Goal: Task Accomplishment & Management: Use online tool/utility

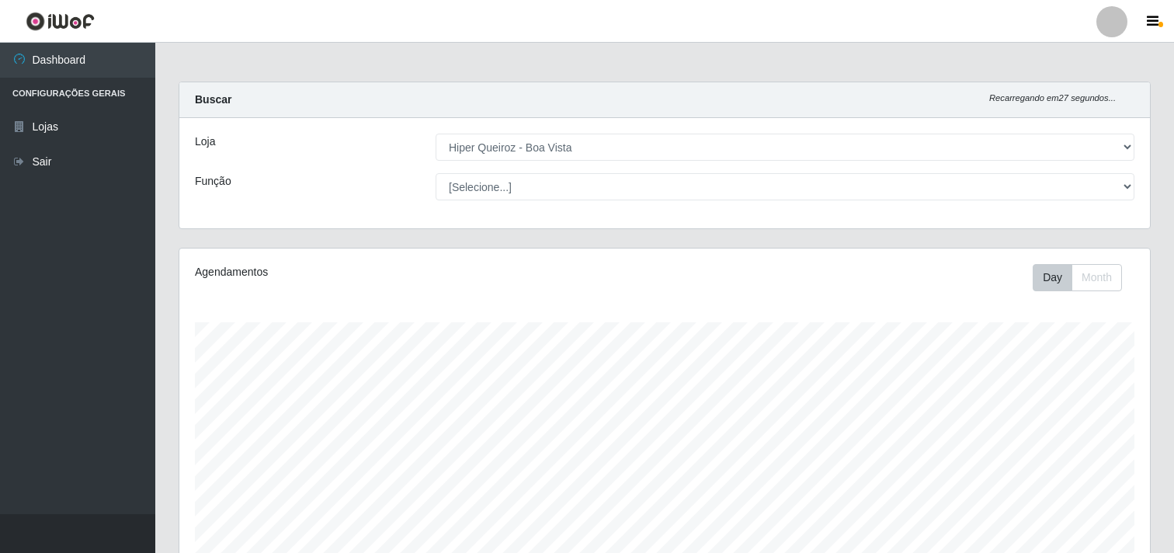
select select "514"
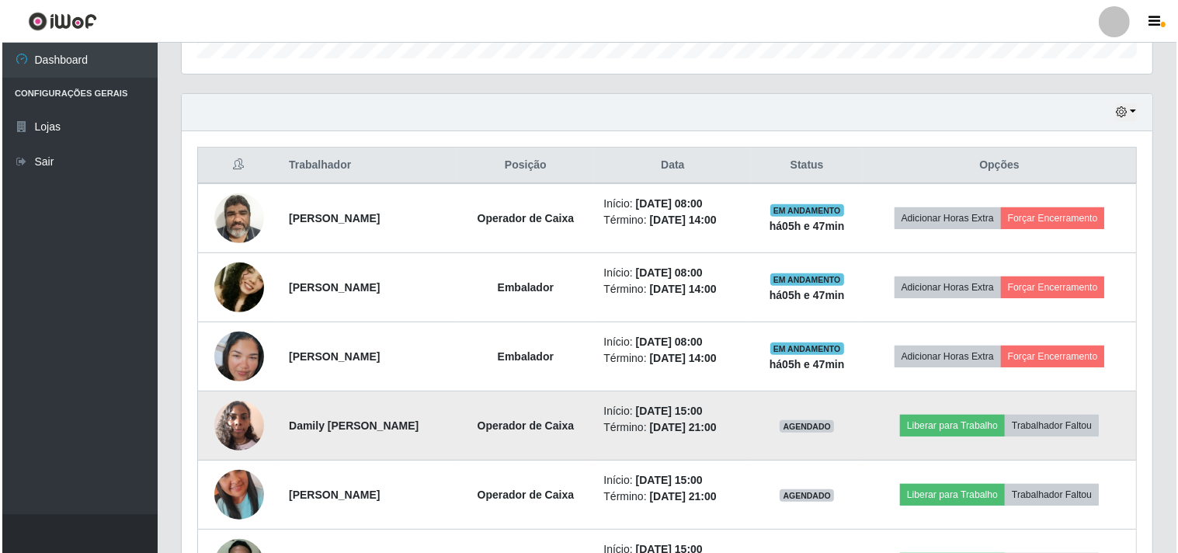
scroll to position [322, 971]
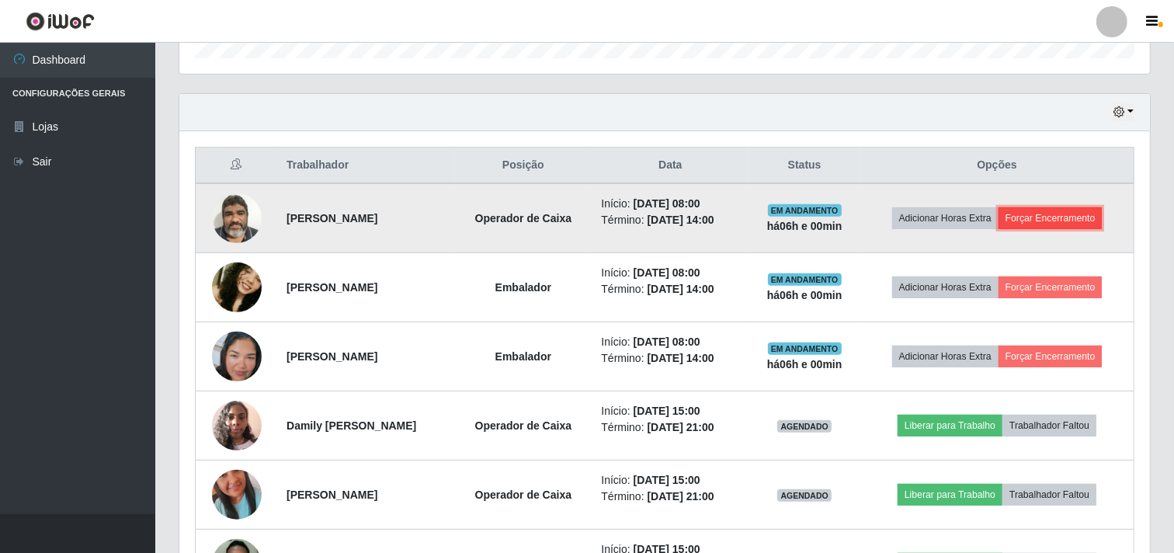
click at [1042, 218] on button "Forçar Encerramento" at bounding box center [1051, 218] width 104 height 22
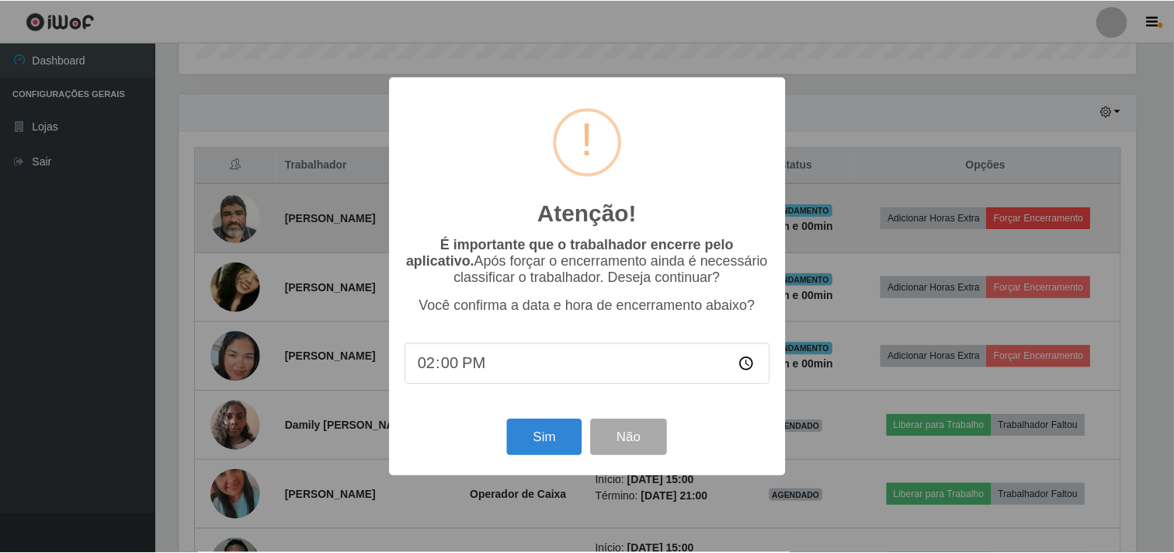
scroll to position [322, 961]
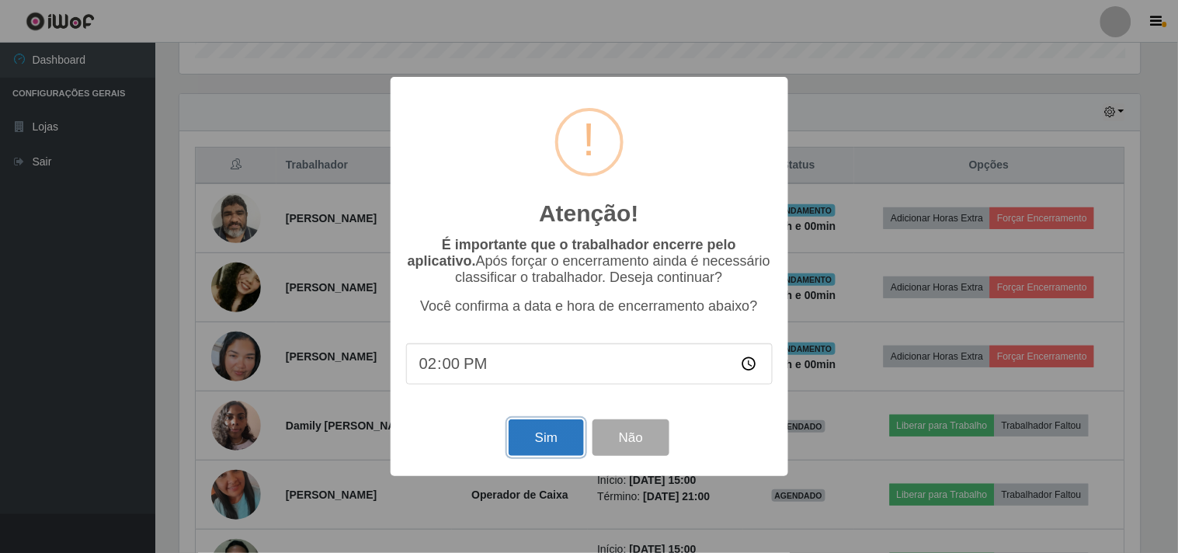
click at [549, 446] on button "Sim" at bounding box center [546, 437] width 75 height 37
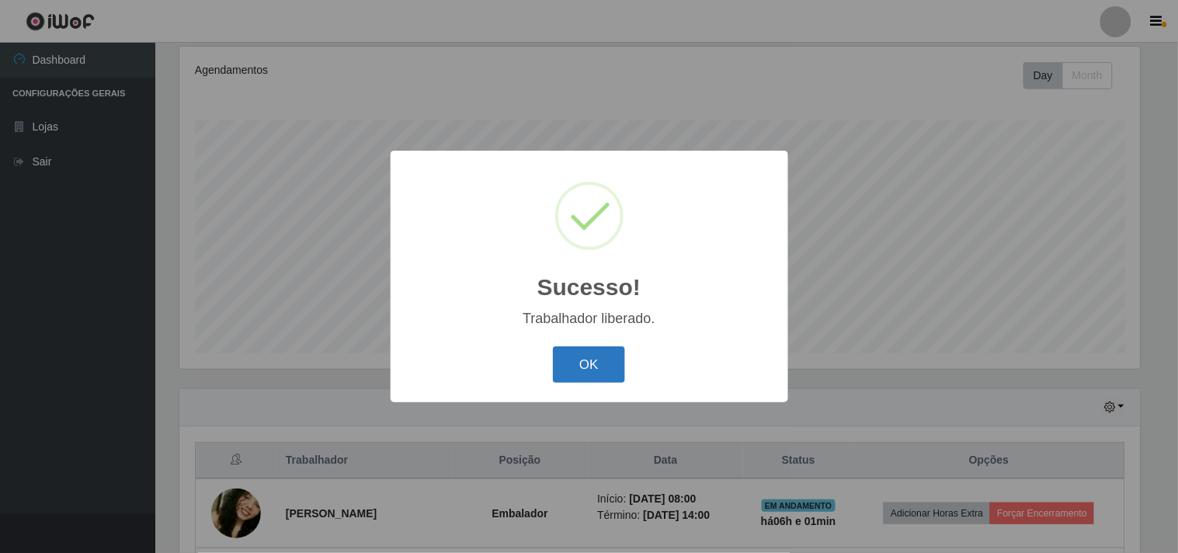
click at [579, 360] on button "OK" at bounding box center [589, 364] width 72 height 37
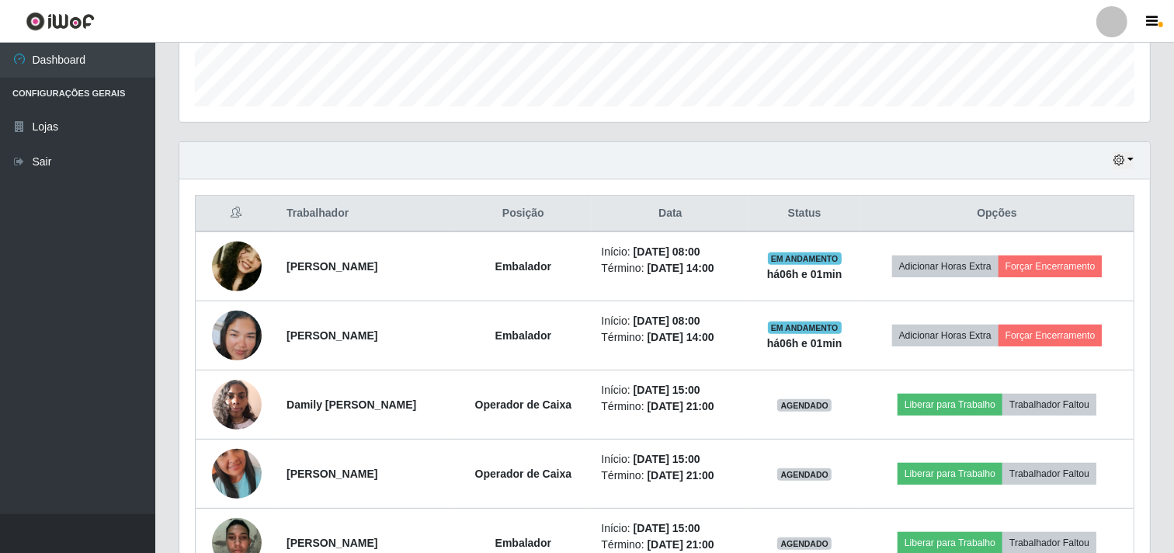
scroll to position [461, 0]
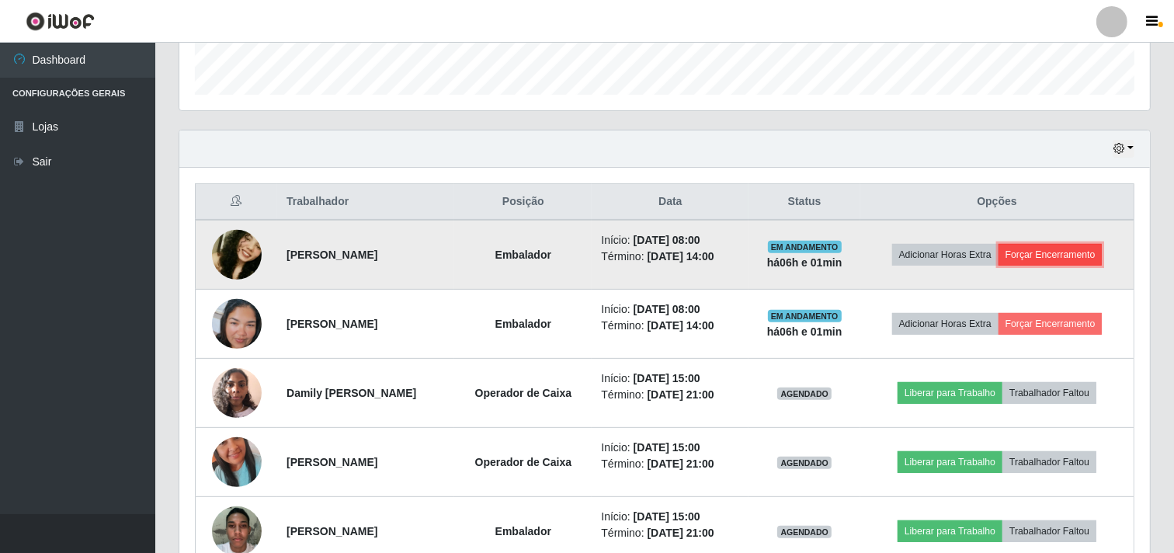
click at [1037, 251] on button "Forçar Encerramento" at bounding box center [1051, 255] width 104 height 22
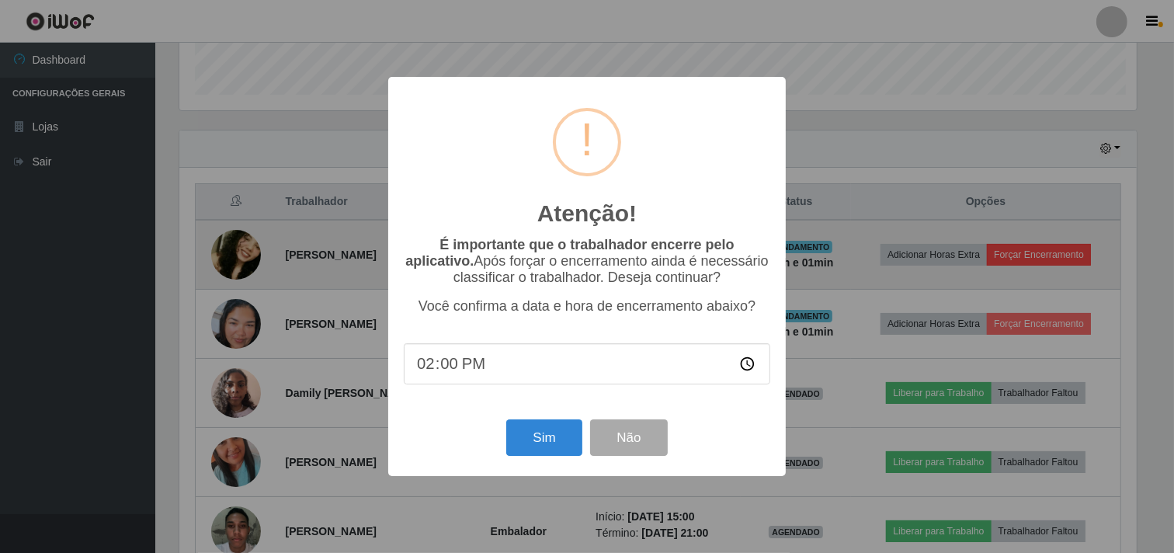
scroll to position [322, 961]
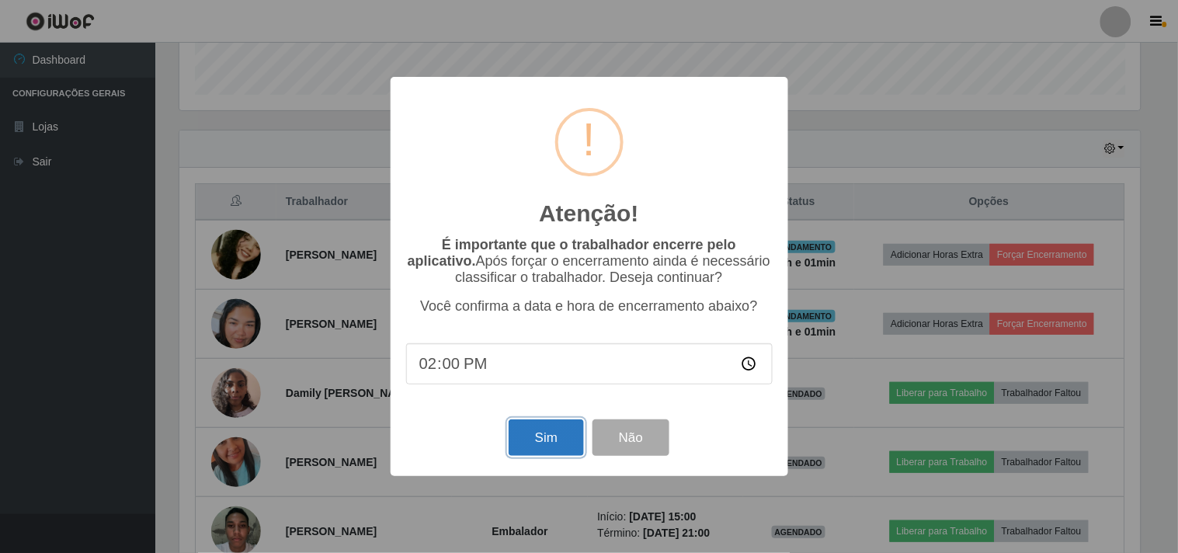
click at [544, 446] on button "Sim" at bounding box center [546, 437] width 75 height 37
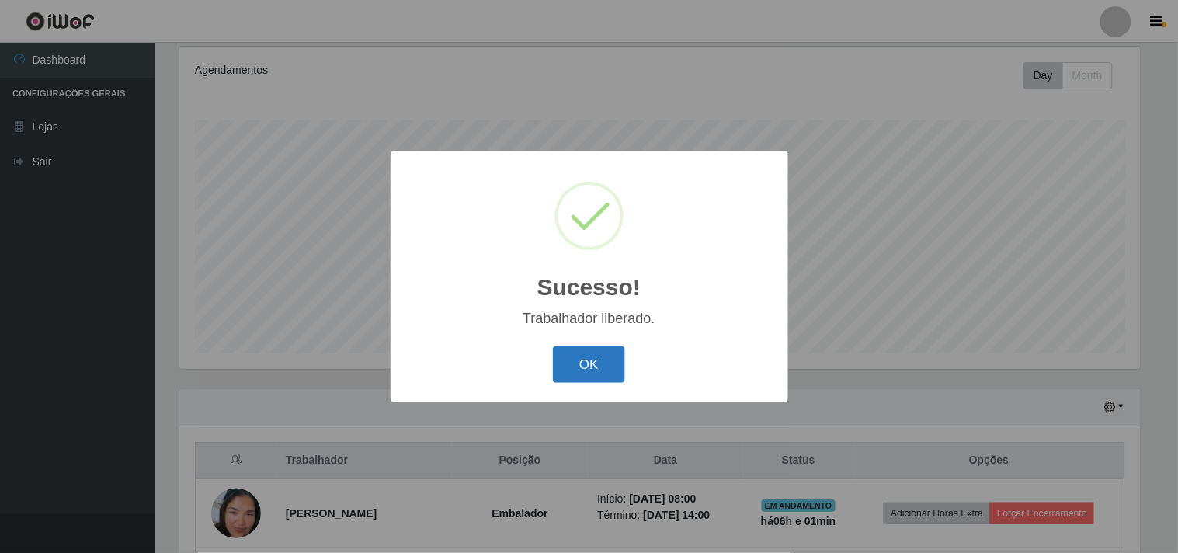
click at [565, 370] on button "OK" at bounding box center [589, 364] width 72 height 37
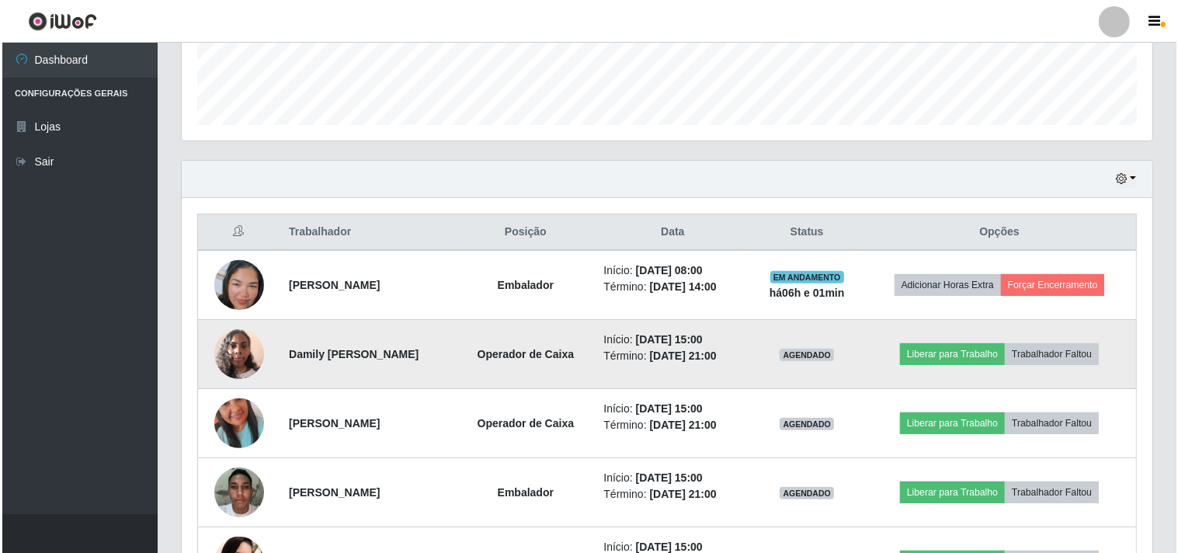
scroll to position [461, 0]
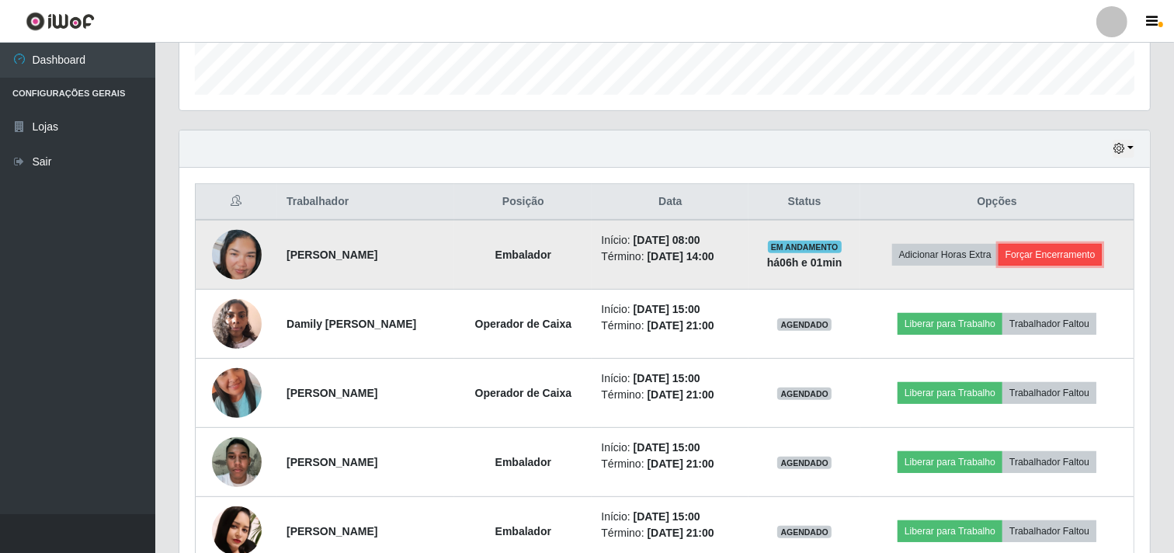
click at [1035, 252] on button "Forçar Encerramento" at bounding box center [1051, 255] width 104 height 22
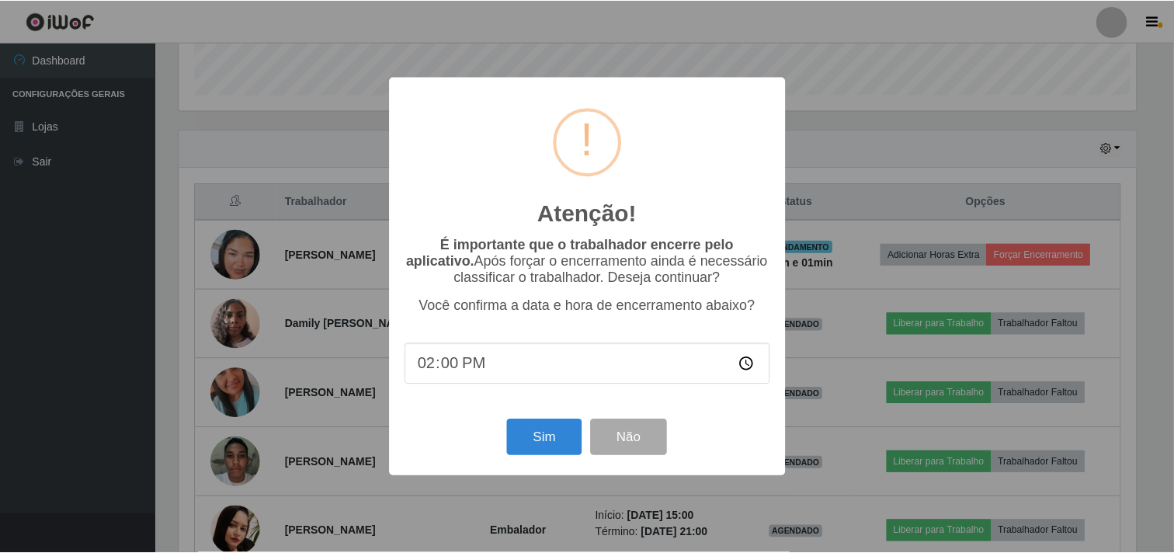
scroll to position [322, 961]
click at [551, 443] on button "Sim" at bounding box center [546, 437] width 75 height 37
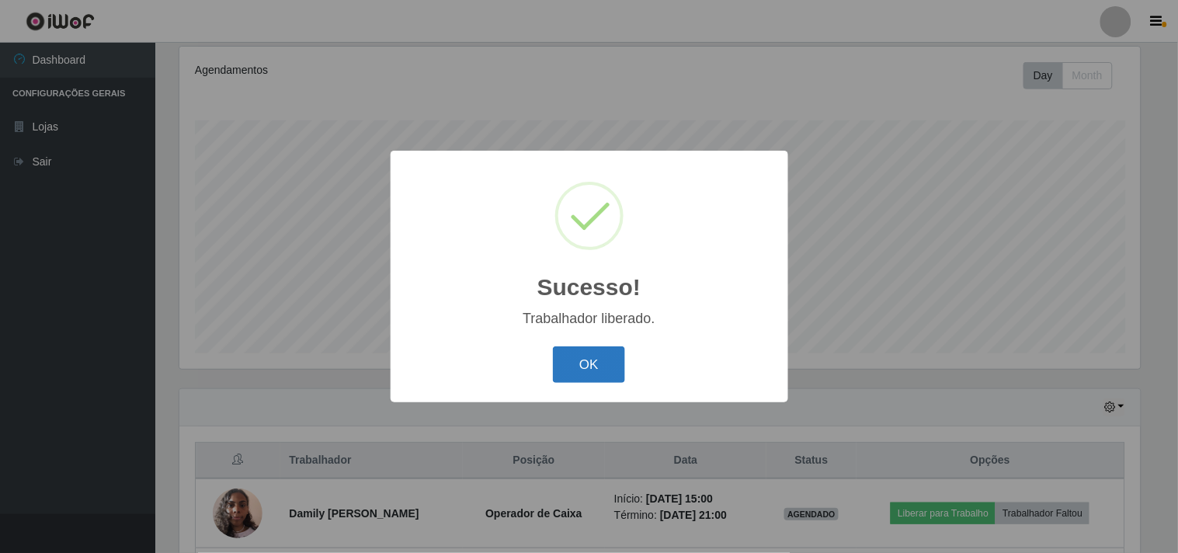
click at [615, 367] on button "OK" at bounding box center [589, 364] width 72 height 37
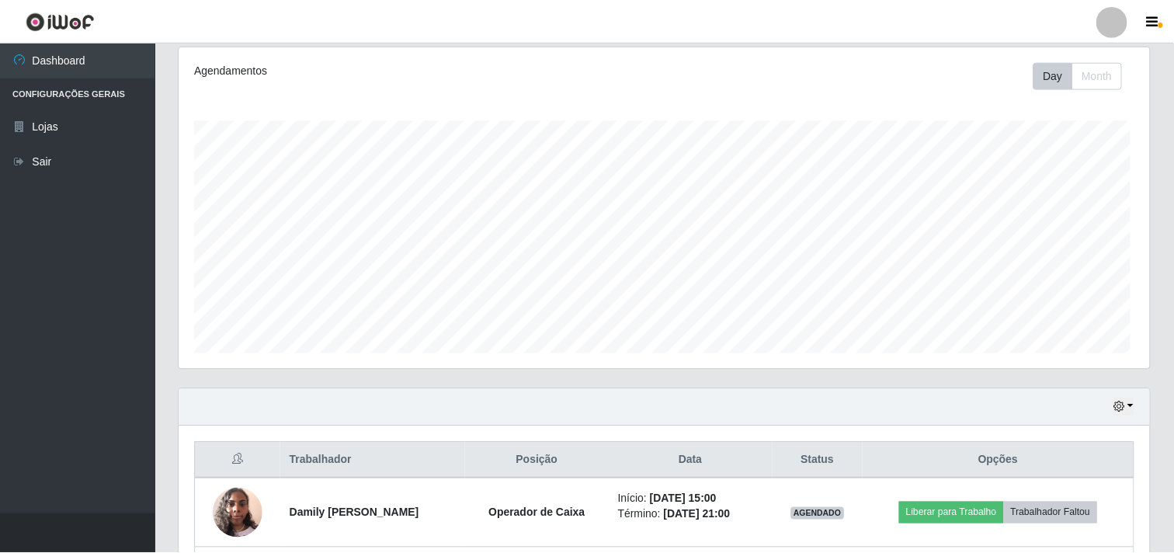
scroll to position [322, 971]
